Goal: Check status: Check status

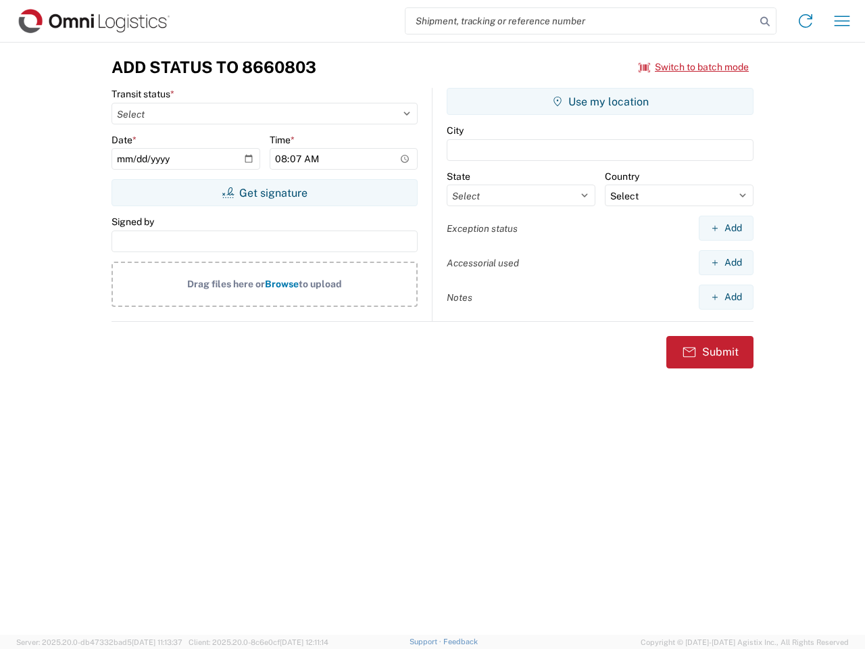
click at [580, 21] on input "search" at bounding box center [580, 21] width 350 height 26
click at [765, 22] on icon at bounding box center [764, 21] width 19 height 19
click at [805, 21] on icon at bounding box center [805, 21] width 22 height 22
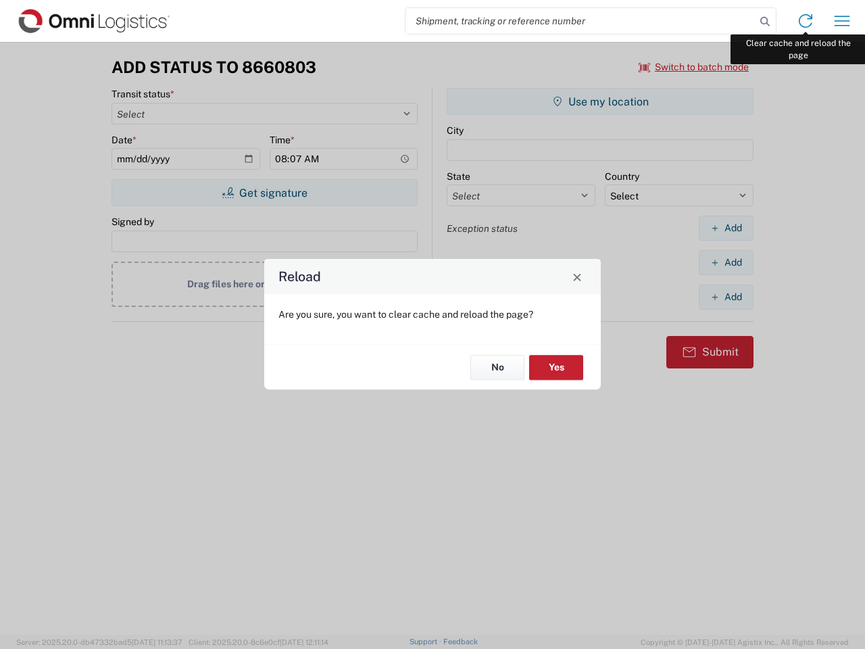
click at [842, 21] on div "Reload Are you sure, you want to clear cache and reload the page? No Yes" at bounding box center [432, 324] width 865 height 649
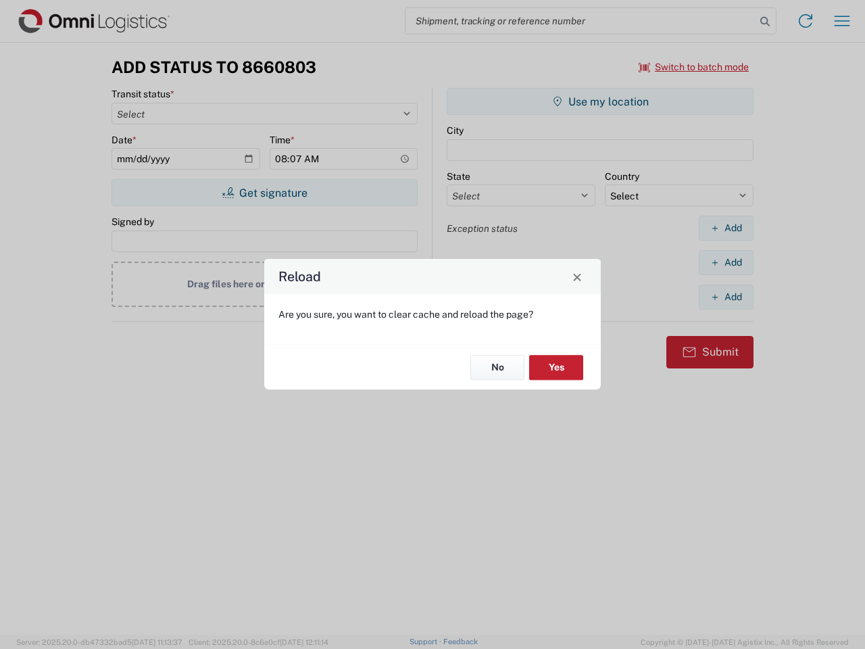
click at [694, 67] on div "Reload Are you sure, you want to clear cache and reload the page? No Yes" at bounding box center [432, 324] width 865 height 649
click at [264, 193] on div "Reload Are you sure, you want to clear cache and reload the page? No Yes" at bounding box center [432, 324] width 865 height 649
click at [600, 101] on div "Reload Are you sure, you want to clear cache and reload the page? No Yes" at bounding box center [432, 324] width 865 height 649
click at [726, 228] on div "Reload Are you sure, you want to clear cache and reload the page? No Yes" at bounding box center [432, 324] width 865 height 649
click at [726, 262] on div "Reload Are you sure, you want to clear cache and reload the page? No Yes" at bounding box center [432, 324] width 865 height 649
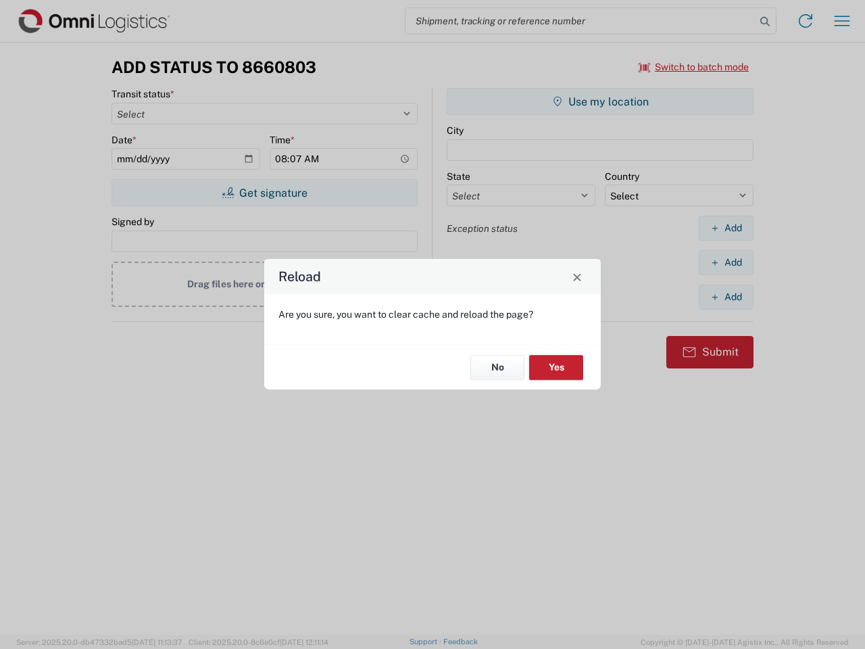
click at [726, 297] on div "Reload Are you sure, you want to clear cache and reload the page? No Yes" at bounding box center [432, 324] width 865 height 649
